Goal: Task Accomplishment & Management: Manage account settings

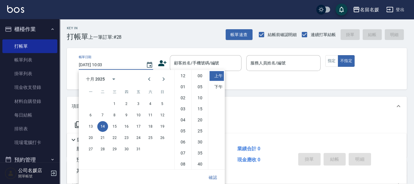
scroll to position [33, 0]
click at [183, 61] on div "顧客姓名/手機號碼/編號 顧客姓名/手機號碼/編號" at bounding box center [206, 63] width 72 height 16
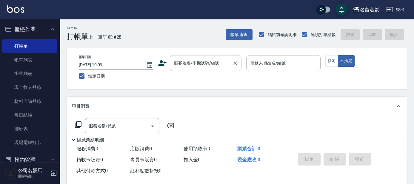
click at [142, 58] on button "Choose date, selected date is 2025-10-14" at bounding box center [149, 65] width 14 height 14
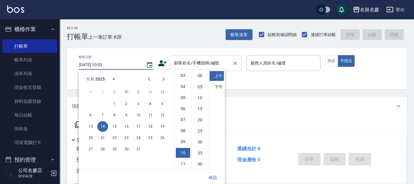
click at [183, 61] on div "顧客姓名/手機號碼/編號 顧客姓名/手機號碼/編號" at bounding box center [206, 63] width 72 height 16
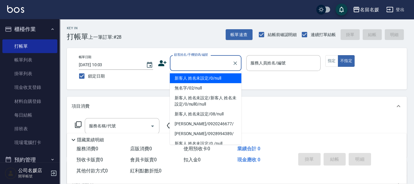
click at [183, 61] on div "顧客姓名/手機號碼/編號 顧客姓名/手機號碼/編號" at bounding box center [206, 63] width 72 height 16
type input "新客人 姓名未設定/0/null"
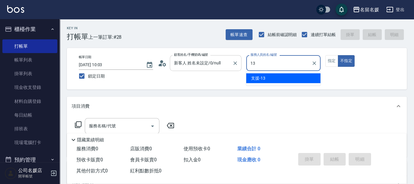
type input "13"
type button "false"
type input "支援-13"
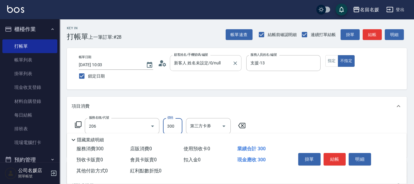
type input "洗髮[300](206)"
type input "[PERSON_NAME]-21"
type input "潤絲(801)"
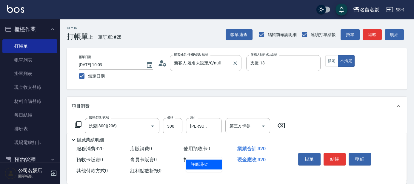
type input "[PERSON_NAME]-21"
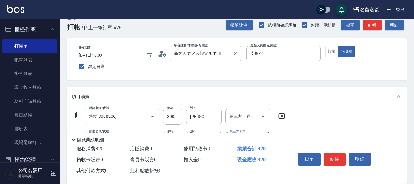
scroll to position [0, 0]
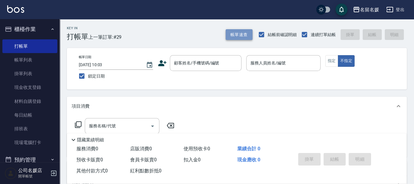
click at [231, 35] on button "帳單速查" at bounding box center [238, 34] width 27 height 11
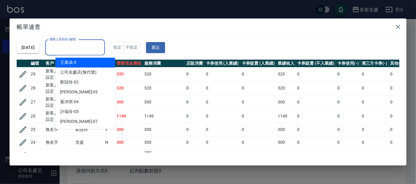
click at [81, 45] on input "服務人員姓名/編號" at bounding box center [75, 47] width 54 height 10
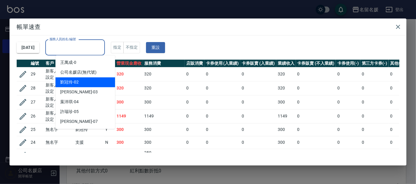
click at [75, 84] on span "[PERSON_NAME]-02" at bounding box center [69, 82] width 18 height 6
type input "[PERSON_NAME]-02"
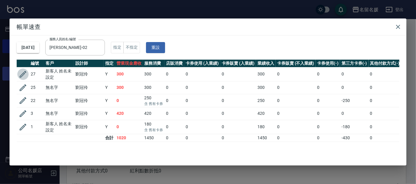
drag, startPoint x: 21, startPoint y: 72, endPoint x: 37, endPoint y: 80, distance: 18.7
click at [21, 72] on icon "button" at bounding box center [22, 74] width 9 height 9
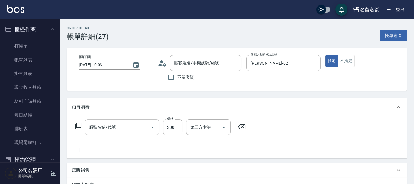
type input "[DATE] 10:03"
type input "[PERSON_NAME]-02"
type input "新客人 姓名未設定/0/null"
type input "洗髮[300](206)"
click at [284, 127] on icon at bounding box center [280, 126] width 7 height 5
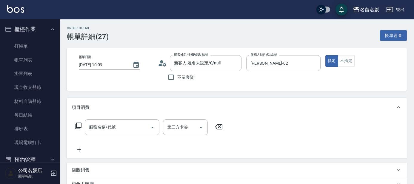
click at [99, 136] on div "服務名稱/代號 服務名稱/代號 第三方卡券 第三方卡券" at bounding box center [149, 136] width 154 height 34
click at [106, 129] on div "服務名稱/代號 服務名稱/代號" at bounding box center [122, 127] width 75 height 16
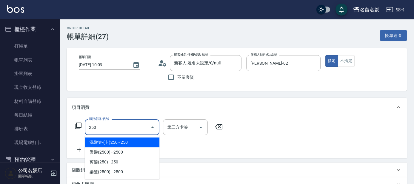
type input "洗髮券-(卡)250(212)"
type input "舊有卡券"
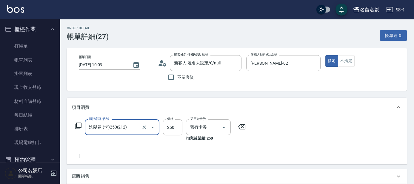
type input "洗髮券-(卡)250(212)"
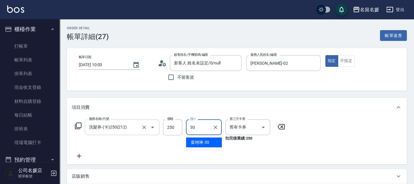
type input "[PERSON_NAME]-30"
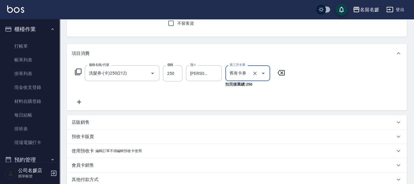
scroll to position [135, 0]
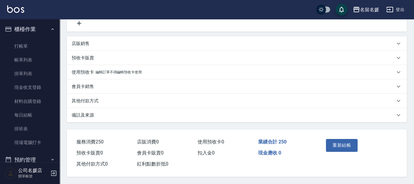
click at [343, 140] on button "重新結帳" at bounding box center [342, 145] width 32 height 13
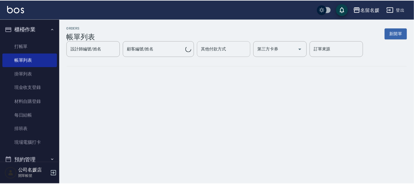
scroll to position [27, 0]
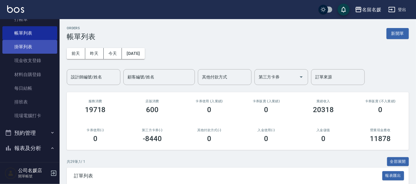
click at [18, 46] on link "掛單列表" at bounding box center [29, 47] width 55 height 14
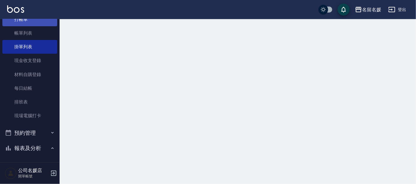
click at [21, 28] on link "帳單列表" at bounding box center [29, 33] width 55 height 14
click at [22, 29] on link "帳單列表" at bounding box center [29, 33] width 55 height 14
click at [26, 20] on link "打帳單" at bounding box center [29, 20] width 55 height 14
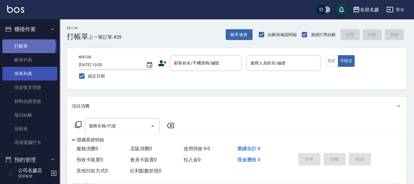
click at [24, 46] on link "打帳單" at bounding box center [29, 46] width 55 height 14
click at [29, 78] on link "掛單列表" at bounding box center [29, 74] width 55 height 14
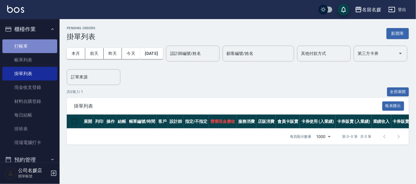
click at [36, 48] on link "打帳單" at bounding box center [29, 46] width 55 height 14
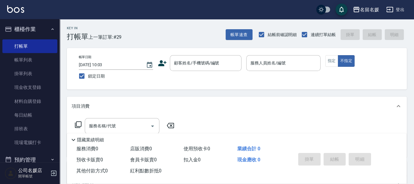
click at [244, 29] on div "帳單速查 結帳前確認明細 連續打單結帳 掛單 結帳 明細" at bounding box center [315, 34] width 181 height 13
click at [245, 34] on button "帳單速查" at bounding box center [238, 34] width 27 height 11
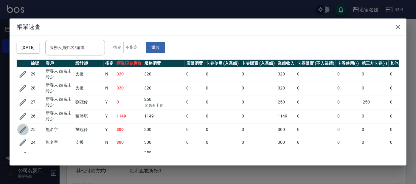
click at [21, 128] on icon "button" at bounding box center [22, 129] width 9 height 9
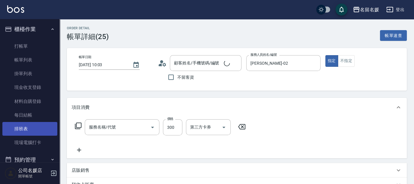
type input "[DATE] 10:03"
type input "[PERSON_NAME]-02"
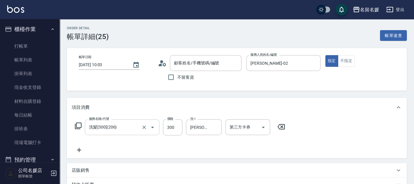
type input "無名字/02/null"
type input "洗髮[300](206)"
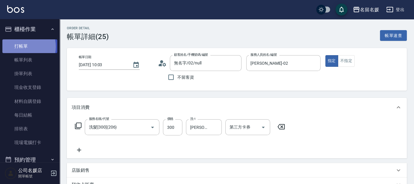
click at [23, 47] on link "打帳單" at bounding box center [29, 46] width 55 height 14
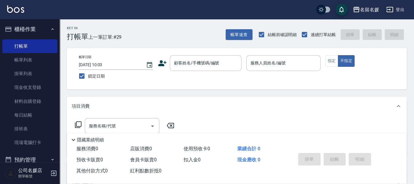
click at [243, 28] on div "帳單速查 結帳前確認明細 連續打單結帳 掛單 結帳 明細" at bounding box center [315, 34] width 181 height 13
click at [241, 35] on button "帳單速查" at bounding box center [238, 34] width 27 height 11
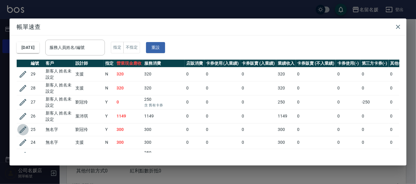
click at [21, 128] on icon "button" at bounding box center [22, 129] width 9 height 9
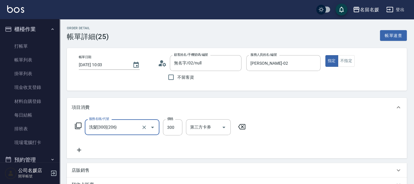
type input "無名字/02/null"
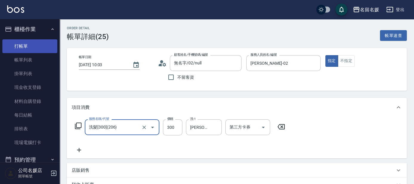
click at [29, 48] on link "打帳單" at bounding box center [29, 46] width 55 height 14
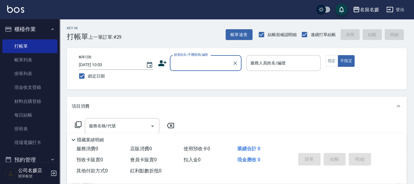
click at [193, 61] on input "顧客姓名/手機號碼/編號" at bounding box center [200, 63] width 57 height 10
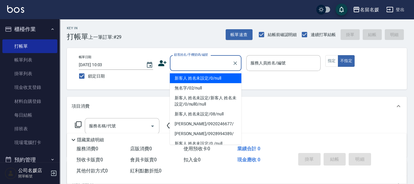
click at [199, 79] on li "新客人 姓名未設定/0/null" at bounding box center [206, 78] width 72 height 10
type input "新客人 姓名未設定/0/null"
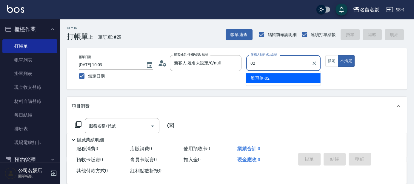
type input "02"
type button "false"
type input "[PERSON_NAME]-02"
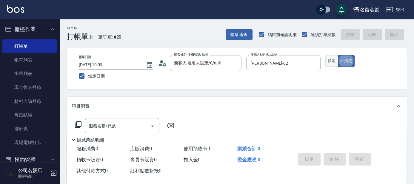
click at [331, 66] on button "指定" at bounding box center [331, 61] width 13 height 12
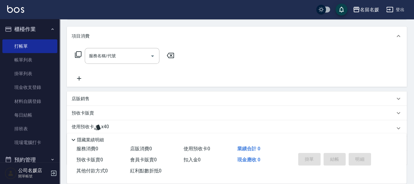
scroll to position [53, 0]
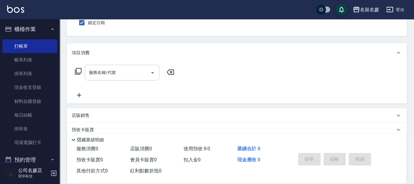
click at [117, 71] on input "服務名稱/代號" at bounding box center [117, 72] width 60 height 10
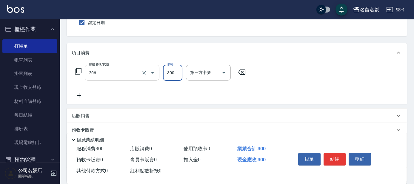
type input "洗髮[300](206)"
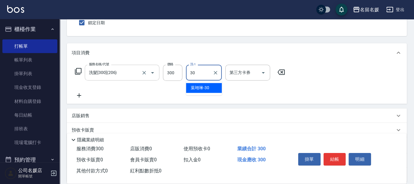
type input "[PERSON_NAME]-30"
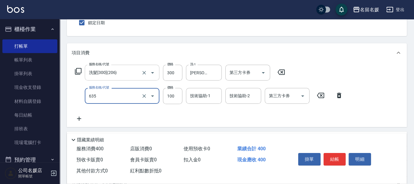
type input "[PERSON_NAME].玻酸.晶膜.水療(635)"
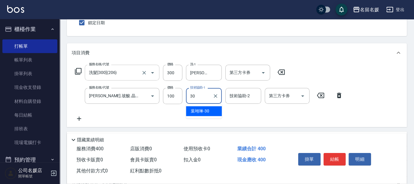
type input "[PERSON_NAME]-30"
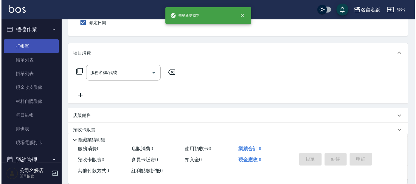
scroll to position [0, 0]
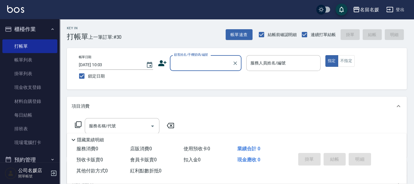
click at [202, 65] on input "顧客姓名/手機號碼/編號" at bounding box center [200, 63] width 57 height 10
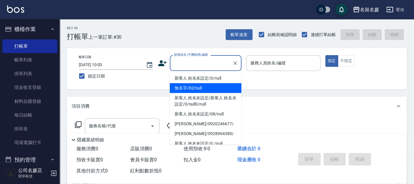
click at [211, 91] on li "無名字/02/null" at bounding box center [206, 88] width 72 height 10
type input "無名字/02/null"
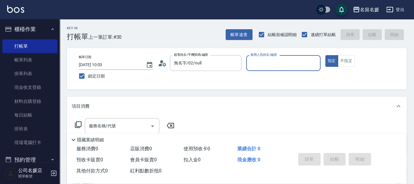
click at [275, 64] on input "服務人員姓名/編號" at bounding box center [283, 63] width 69 height 10
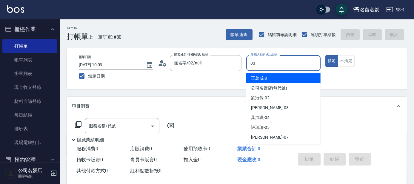
type input "03"
type button "true"
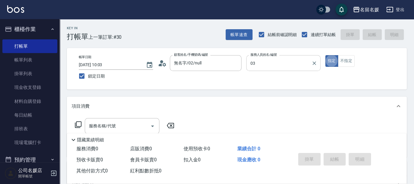
type input "[PERSON_NAME]-03"
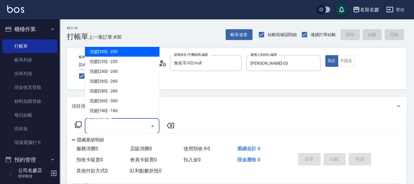
click at [124, 127] on input "服務名稱/代號" at bounding box center [117, 126] width 60 height 10
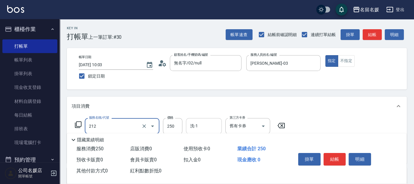
type input "洗髮券-(卡)250(212)"
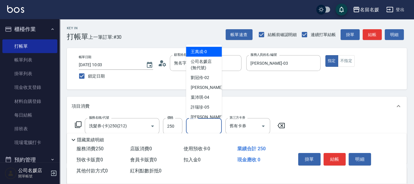
click at [211, 121] on input "洗-1" at bounding box center [203, 126] width 30 height 10
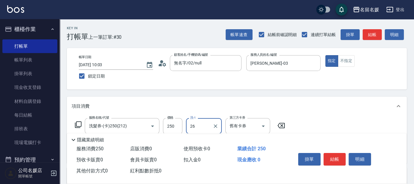
type input "[PERSON_NAME]-26"
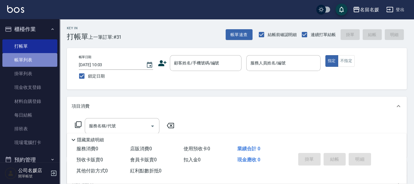
click at [36, 60] on link "帳單列表" at bounding box center [29, 60] width 55 height 14
click at [36, 59] on link "帳單列表" at bounding box center [29, 60] width 55 height 14
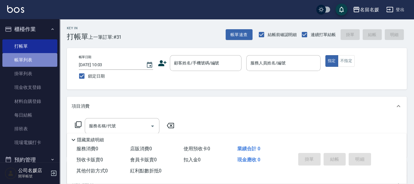
click at [36, 59] on link "帳單列表" at bounding box center [29, 60] width 55 height 14
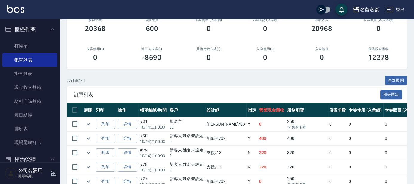
scroll to position [135, 0]
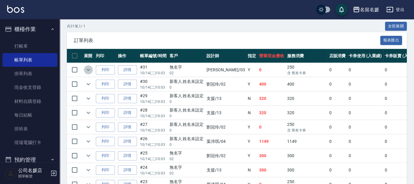
click at [88, 70] on icon "expand row" at bounding box center [88, 69] width 7 height 7
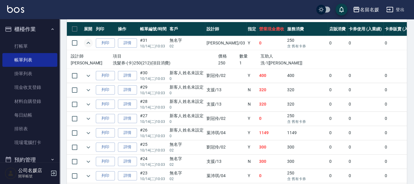
scroll to position [163, 0]
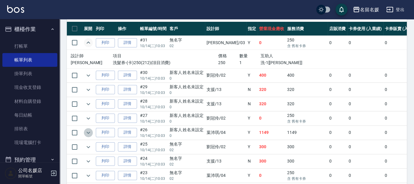
click at [89, 130] on icon "expand row" at bounding box center [88, 132] width 7 height 7
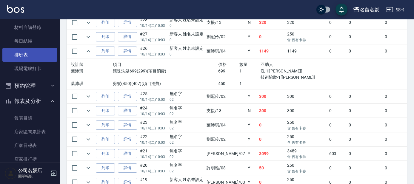
scroll to position [108, 0]
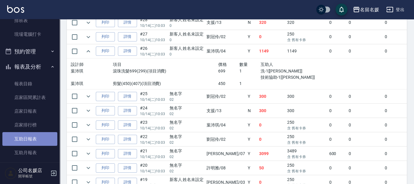
click at [33, 138] on link "互助日報表" at bounding box center [29, 139] width 55 height 14
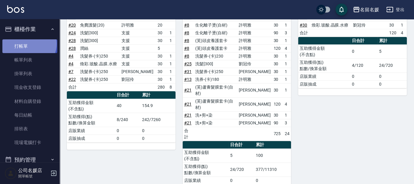
click at [29, 44] on link "打帳單" at bounding box center [29, 46] width 55 height 14
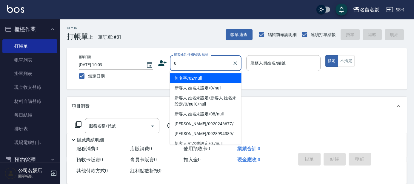
type input "0"
type input "08"
type input "無名字/02/null"
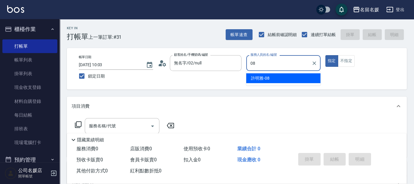
type input "08"
type button "true"
type input "[PERSON_NAME]-08"
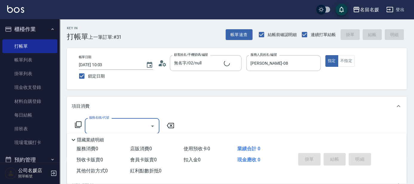
type input "新客人 姓名未設定/0/null"
click at [113, 121] on input "服務名稱/代號" at bounding box center [117, 126] width 60 height 10
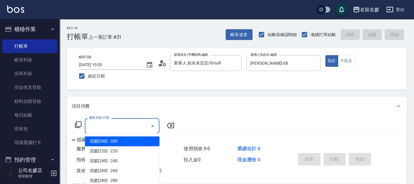
scroll to position [54, 0]
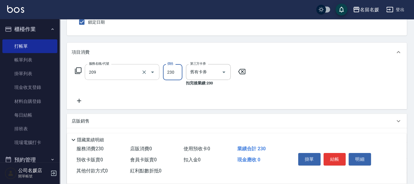
type input "洗髮券-(卡)230(209)"
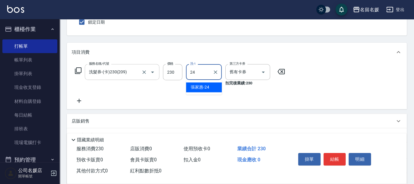
type input "[PERSON_NAME]-24"
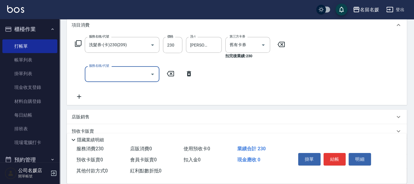
scroll to position [27, 0]
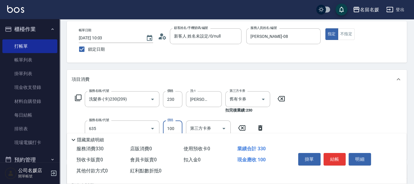
type input "[PERSON_NAME].玻酸.晶膜.水療(635)"
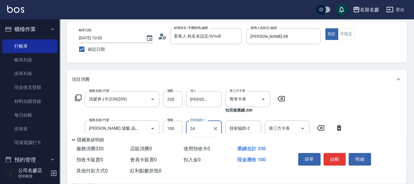
type input "[PERSON_NAME]-24"
click at [173, 63] on div "Key In 打帳單 上一筆訂單:#31 帳單速查 結帳前確認明細 連續打單結帳 掛單 結帳 明細 帳單日期 [DATE] 10:03 鎖定日期 顧客姓名/手…" at bounding box center [237, 143] width 354 height 302
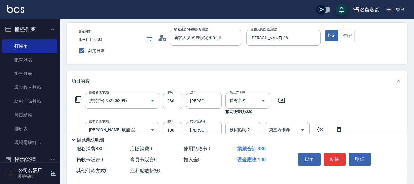
scroll to position [0, 0]
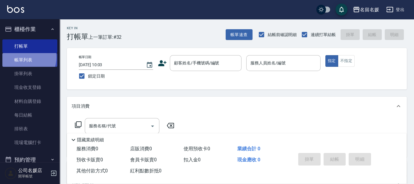
click at [25, 58] on link "帳單列表" at bounding box center [29, 60] width 55 height 14
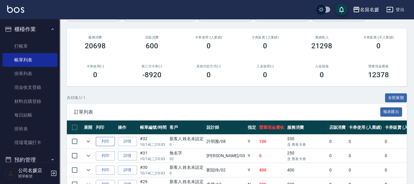
scroll to position [81, 0]
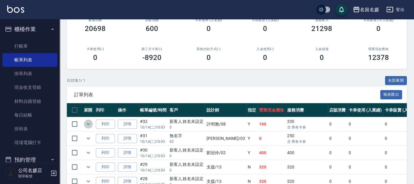
click at [91, 123] on icon "expand row" at bounding box center [88, 123] width 7 height 7
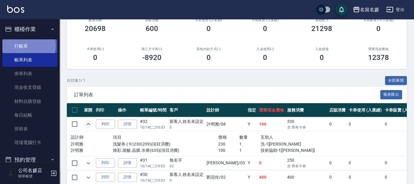
click at [19, 45] on link "打帳單" at bounding box center [29, 46] width 55 height 14
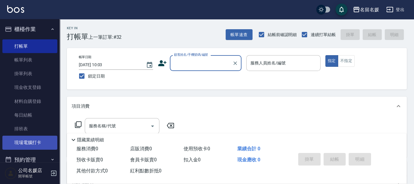
click at [36, 149] on link "現場電腦打卡" at bounding box center [29, 143] width 55 height 14
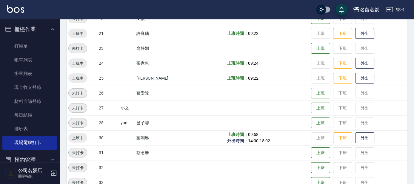
scroll to position [217, 0]
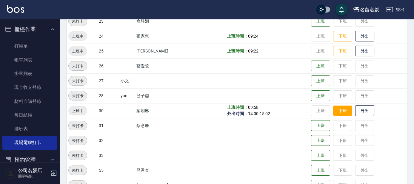
click at [336, 108] on button "下班" at bounding box center [342, 111] width 19 height 10
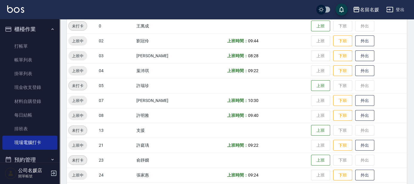
scroll to position [54, 0]
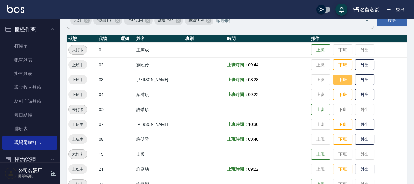
click at [336, 79] on button "下班" at bounding box center [342, 80] width 19 height 10
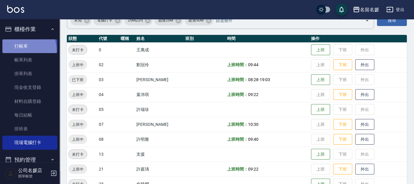
click at [9, 51] on link "打帳單" at bounding box center [29, 46] width 55 height 14
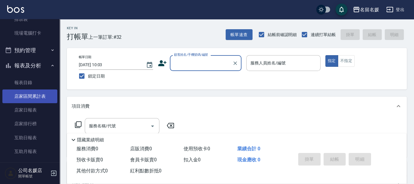
scroll to position [135, 0]
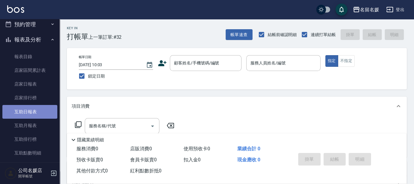
click at [36, 109] on link "互助日報表" at bounding box center [29, 112] width 55 height 14
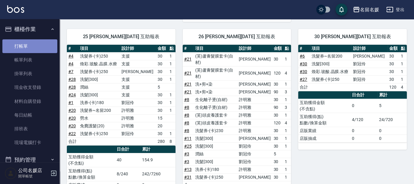
click at [37, 44] on link "打帳單" at bounding box center [29, 46] width 55 height 14
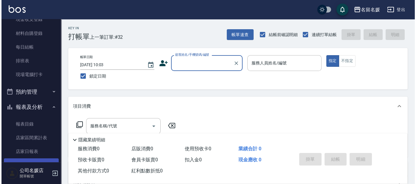
scroll to position [108, 0]
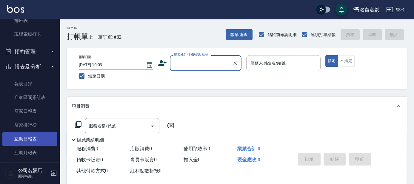
click at [21, 145] on link "互助日報表" at bounding box center [29, 139] width 55 height 14
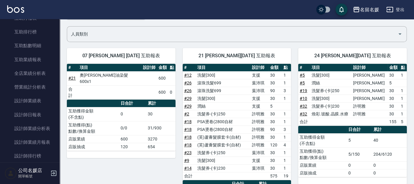
scroll to position [244, 0]
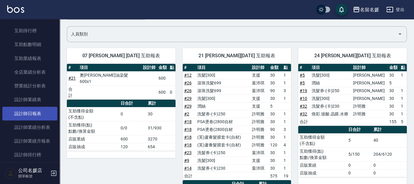
click at [35, 110] on link "設計師日報表" at bounding box center [29, 114] width 55 height 14
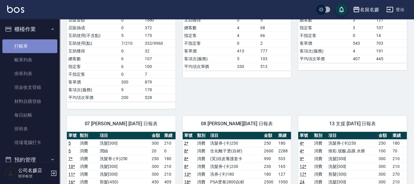
click at [34, 41] on link "打帳單" at bounding box center [29, 46] width 55 height 14
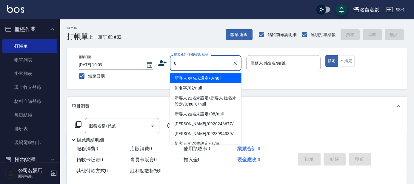
type input "0"
type input "13"
type input "新客人 姓名未設定/0/null"
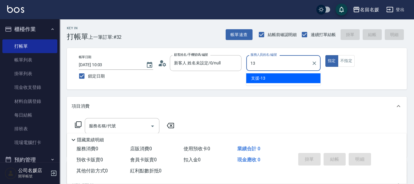
type input "13"
type button "true"
type input "支援-13"
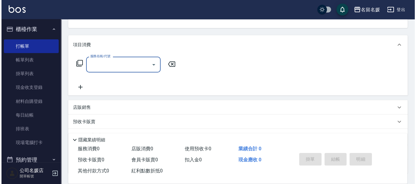
scroll to position [54, 0]
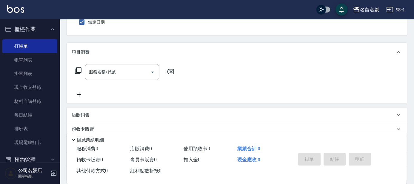
click at [79, 73] on icon at bounding box center [78, 70] width 7 height 7
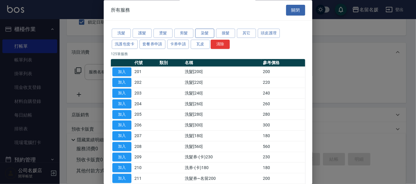
click at [204, 34] on button "染髮" at bounding box center [204, 33] width 19 height 9
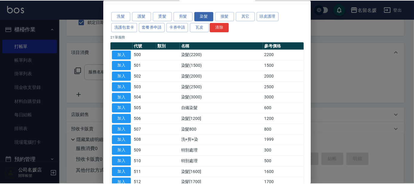
scroll to position [27, 0]
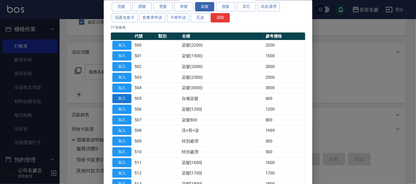
click at [121, 97] on button "加入" at bounding box center [121, 98] width 19 height 9
type input "自備染髮(505)"
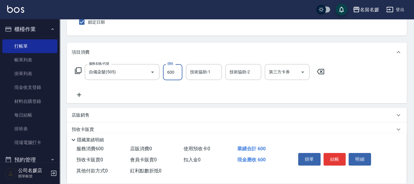
click at [176, 71] on input "600" at bounding box center [172, 72] width 19 height 16
type input "700"
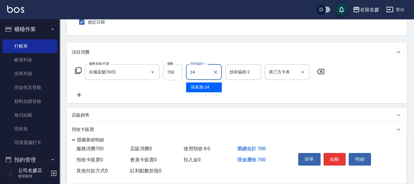
type input "[PERSON_NAME]-24"
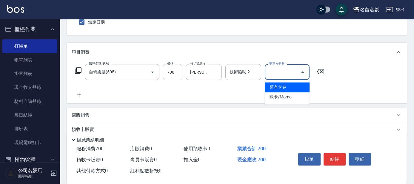
type input "舊有卡券"
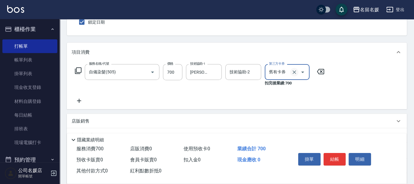
click at [293, 71] on icon "Clear" at bounding box center [294, 72] width 4 height 4
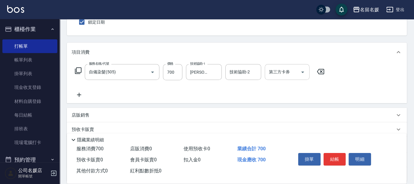
click at [77, 92] on icon at bounding box center [79, 94] width 15 height 7
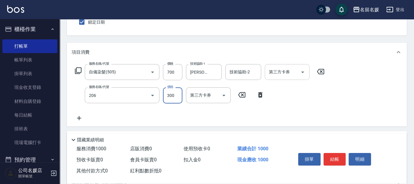
type input "洗髮[300](206)"
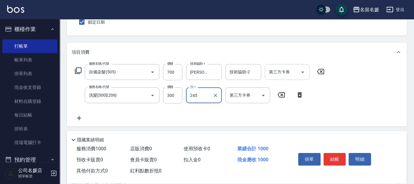
type input "245"
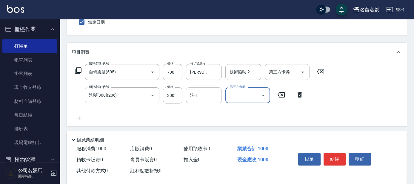
click at [195, 98] on input "洗-1" at bounding box center [203, 95] width 30 height 10
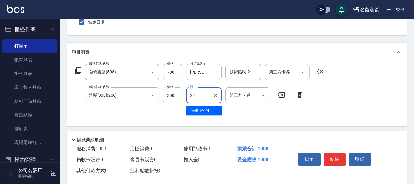
type input "[PERSON_NAME]-24"
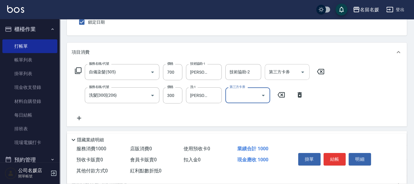
click at [230, 40] on div "Key In 打帳單 上一筆訂單:#32 帳單速查 結帳前確認明細 連續打單結帳 掛單 結帳 明細 帳單日期 [DATE] 10:03 鎖定日期 顧客姓名/手…" at bounding box center [237, 113] width 354 height 296
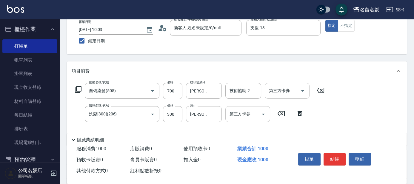
scroll to position [54, 0]
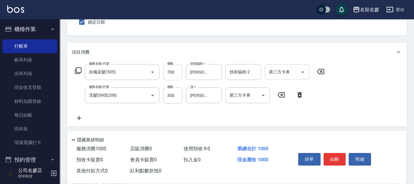
click at [177, 72] on input "700" at bounding box center [172, 72] width 19 height 16
type input "600"
click at [193, 38] on div "Key In 打帳單 上一筆訂單:#32 帳單速查 結帳前確認明細 連續打單結帳 掛單 結帳 明細 帳單日期 [DATE] 10:03 鎖定日期 顧客姓名/手…" at bounding box center [237, 113] width 354 height 296
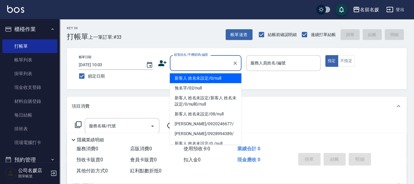
type input "新客人 姓名未設定/0/null"
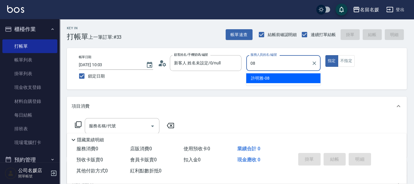
type input "[PERSON_NAME]-08"
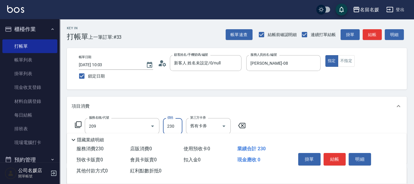
type input "洗髮券-(卡)230(209)"
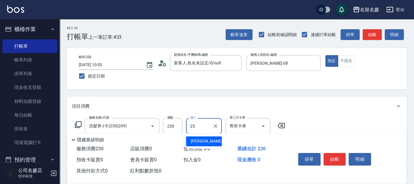
type input "[PERSON_NAME]-25"
type input "[PERSON_NAME].玻酸.晶膜.水療(635)"
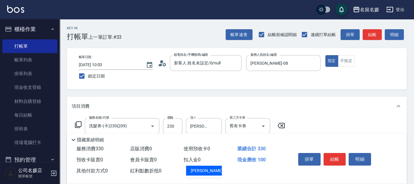
type input "[PERSON_NAME]-25"
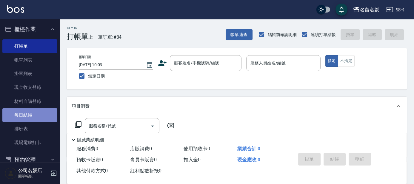
click at [35, 114] on link "每日結帳" at bounding box center [29, 115] width 55 height 14
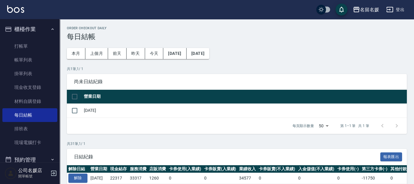
click at [77, 96] on input "checkbox" at bounding box center [74, 96] width 13 height 13
checkbox input "true"
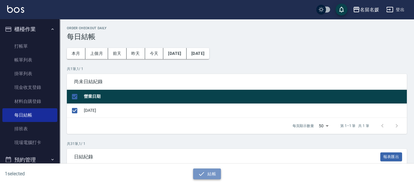
click at [214, 177] on button "結帳" at bounding box center [207, 173] width 28 height 11
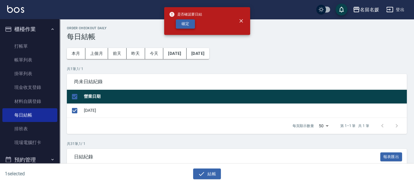
click at [189, 20] on button "確定" at bounding box center [185, 23] width 19 height 9
checkbox input "false"
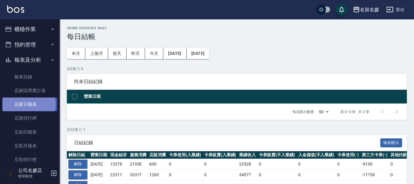
click at [28, 104] on link "店家日報表" at bounding box center [29, 105] width 55 height 14
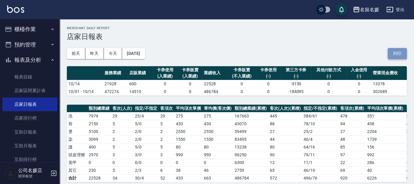
click at [398, 52] on button "列印" at bounding box center [396, 53] width 19 height 11
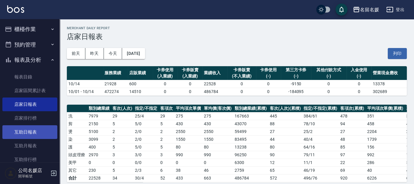
click at [28, 129] on link "互助日報表" at bounding box center [29, 132] width 55 height 14
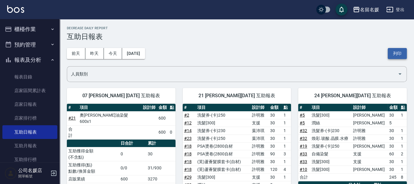
click at [401, 52] on button "列印" at bounding box center [396, 53] width 19 height 11
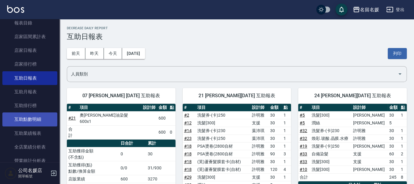
scroll to position [81, 0]
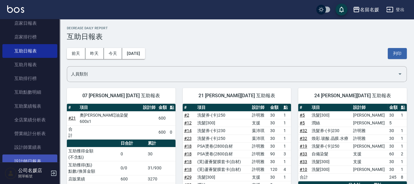
click at [35, 160] on link "設計師日報表" at bounding box center [29, 161] width 55 height 14
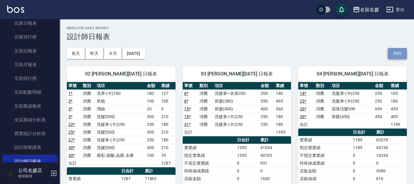
click at [393, 50] on button "列印" at bounding box center [396, 53] width 19 height 11
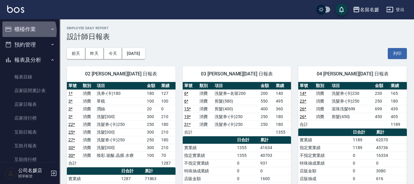
click at [26, 31] on button "櫃檯作業" at bounding box center [29, 29] width 55 height 16
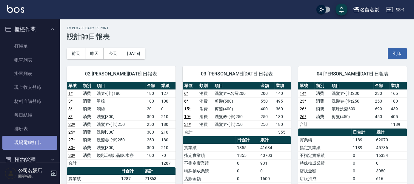
click at [41, 141] on link "現場電腦打卡" at bounding box center [29, 143] width 55 height 14
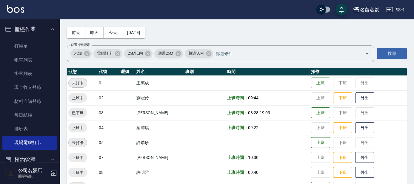
scroll to position [27, 0]
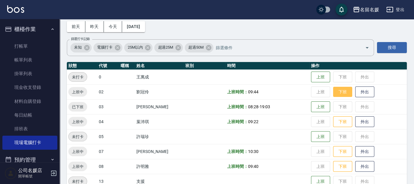
click at [337, 93] on button "下班" at bounding box center [342, 92] width 19 height 10
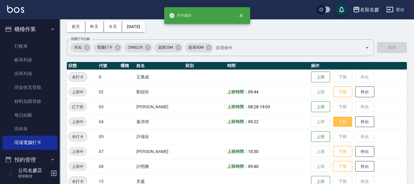
click at [338, 120] on button "下班" at bounding box center [342, 122] width 19 height 10
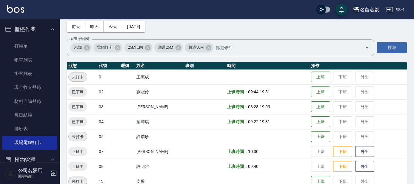
scroll to position [54, 0]
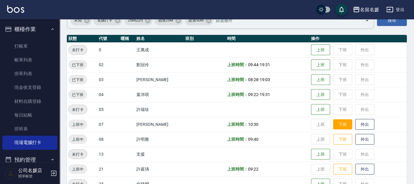
click at [342, 127] on button "下班" at bounding box center [342, 124] width 19 height 10
click at [342, 138] on button "下班" at bounding box center [342, 139] width 19 height 10
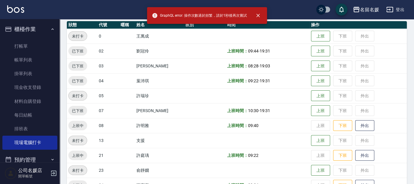
scroll to position [81, 0]
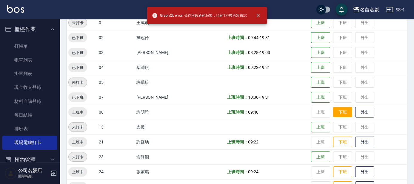
click at [341, 114] on button "下班" at bounding box center [342, 112] width 19 height 10
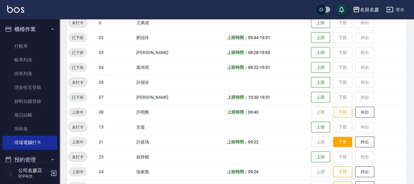
click at [341, 140] on button "下班" at bounding box center [342, 142] width 19 height 10
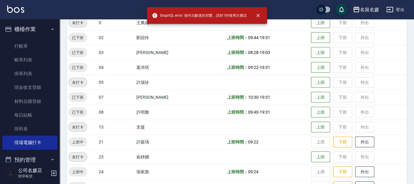
scroll to position [108, 0]
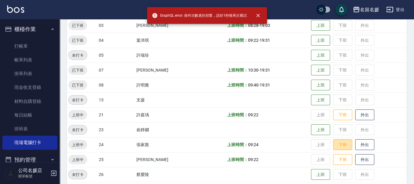
drag, startPoint x: 340, startPoint y: 143, endPoint x: 337, endPoint y: 121, distance: 22.5
click at [340, 142] on button "下班" at bounding box center [342, 144] width 19 height 11
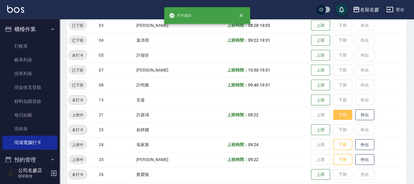
click at [339, 116] on button "下班" at bounding box center [342, 115] width 19 height 10
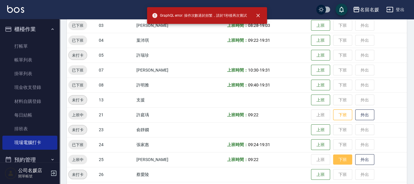
click at [340, 160] on button "下班" at bounding box center [342, 159] width 19 height 10
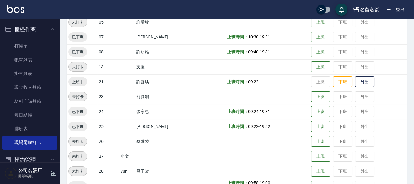
scroll to position [135, 0]
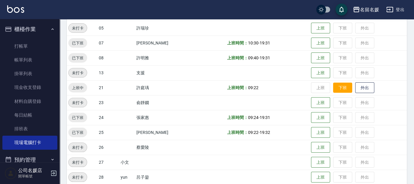
click at [340, 87] on button "下班" at bounding box center [342, 88] width 19 height 10
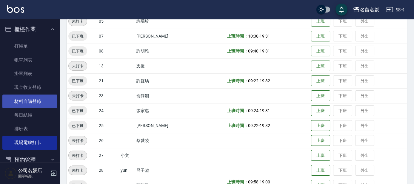
scroll to position [81, 0]
